Goal: Information Seeking & Learning: Learn about a topic

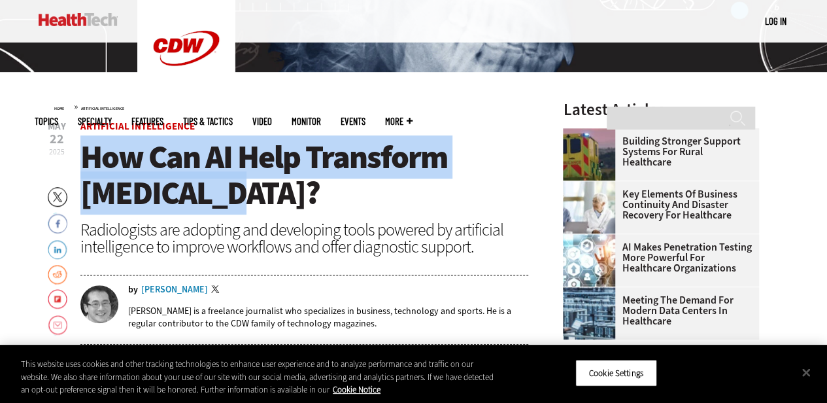
drag, startPoint x: 224, startPoint y: 199, endPoint x: 76, endPoint y: 168, distance: 151.0
copy span "How Can AI Help Transform [MEDICAL_DATA]?"
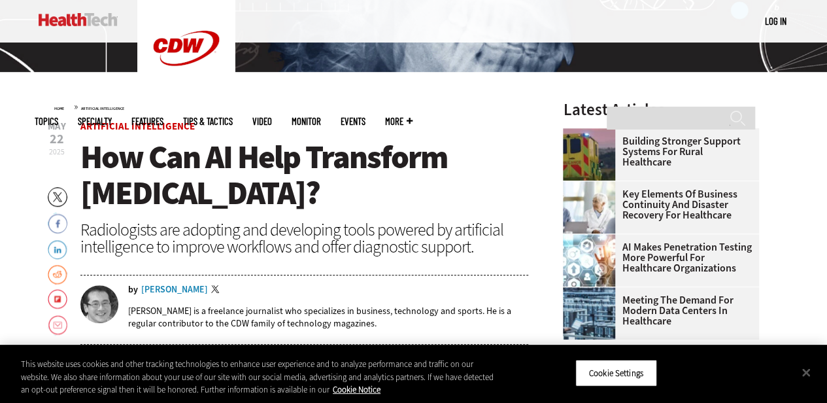
click at [337, 224] on div "Radiologists are adopting and developing tools powered by artificial intelligen…" at bounding box center [304, 238] width 449 height 34
click at [73, 12] on link at bounding box center [78, 19] width 79 height 39
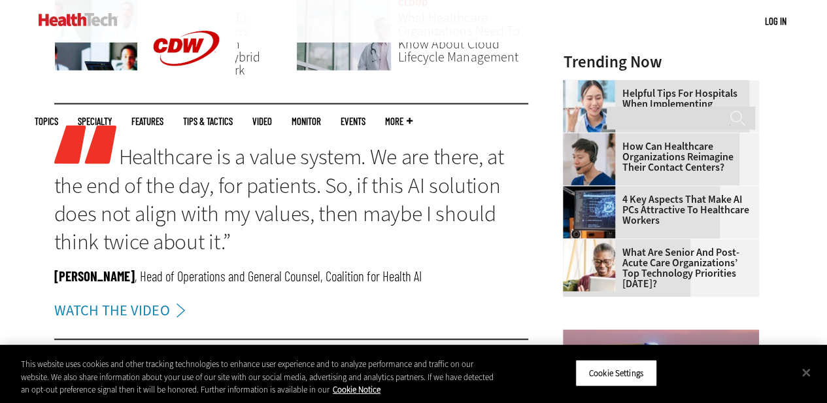
scroll to position [1250, 0]
